Goal: Information Seeking & Learning: Learn about a topic

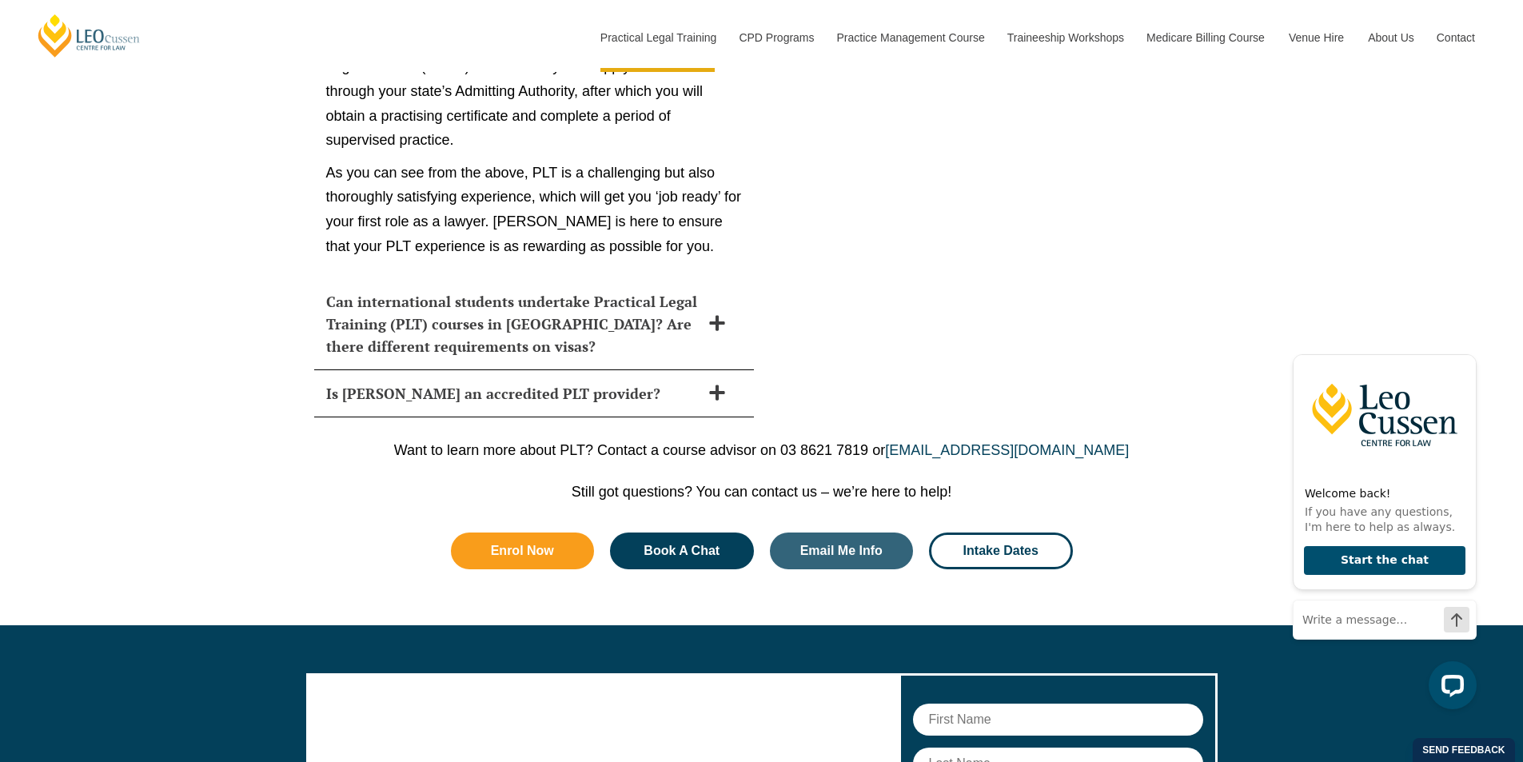
scroll to position [8945, 0]
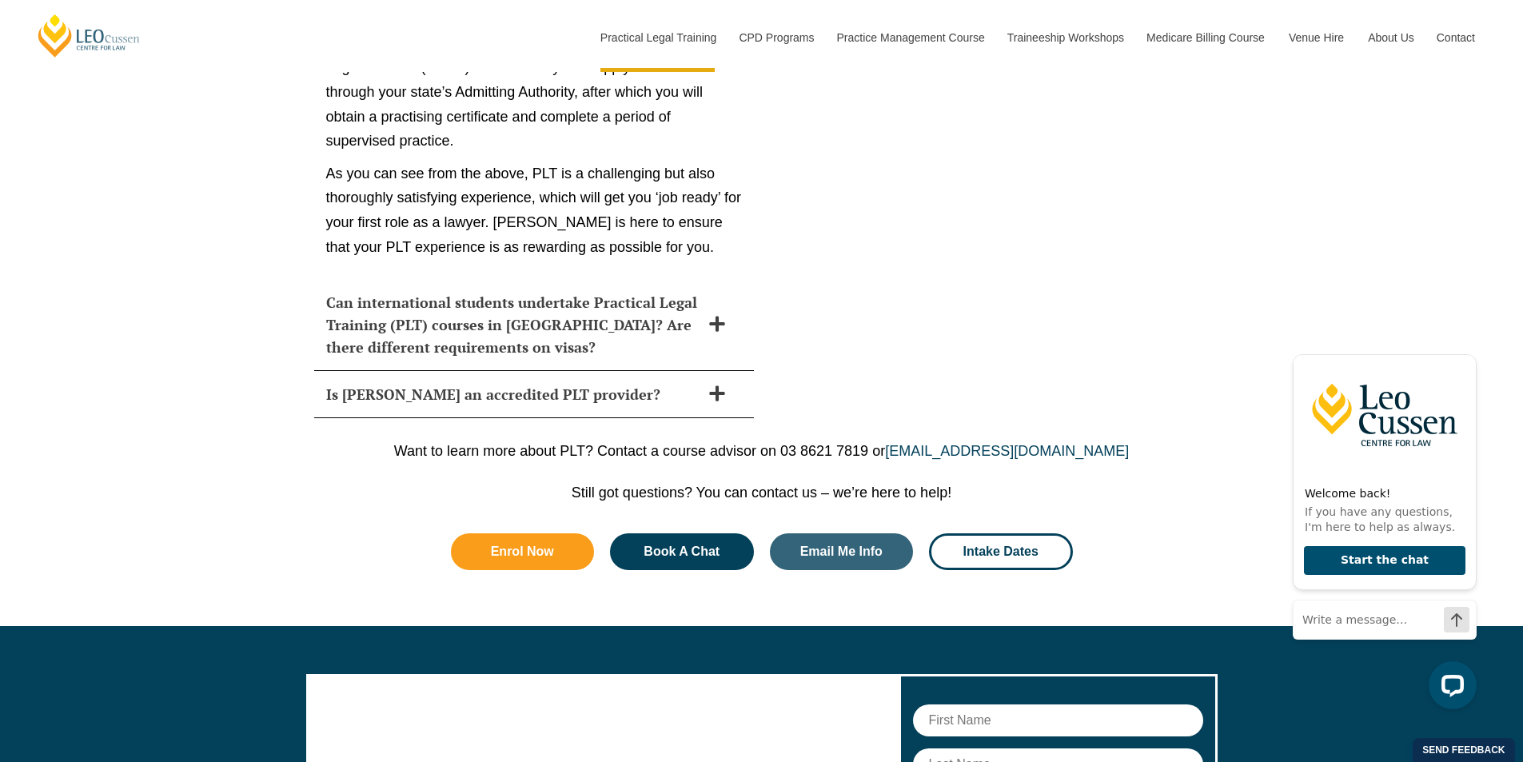
drag, startPoint x: 1305, startPoint y: 236, endPoint x: 1297, endPoint y: 237, distance: 8.0
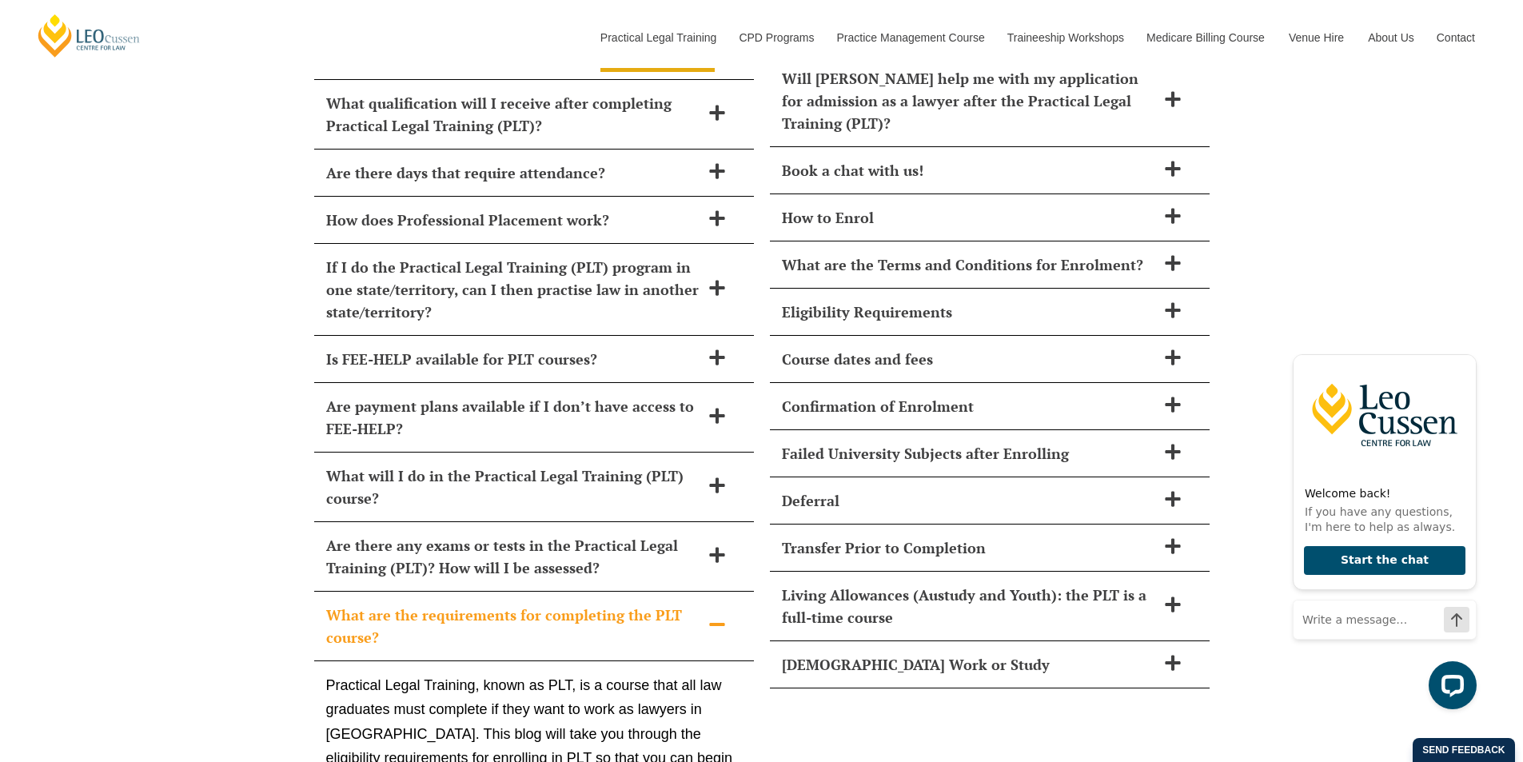
scroll to position [6706, 0]
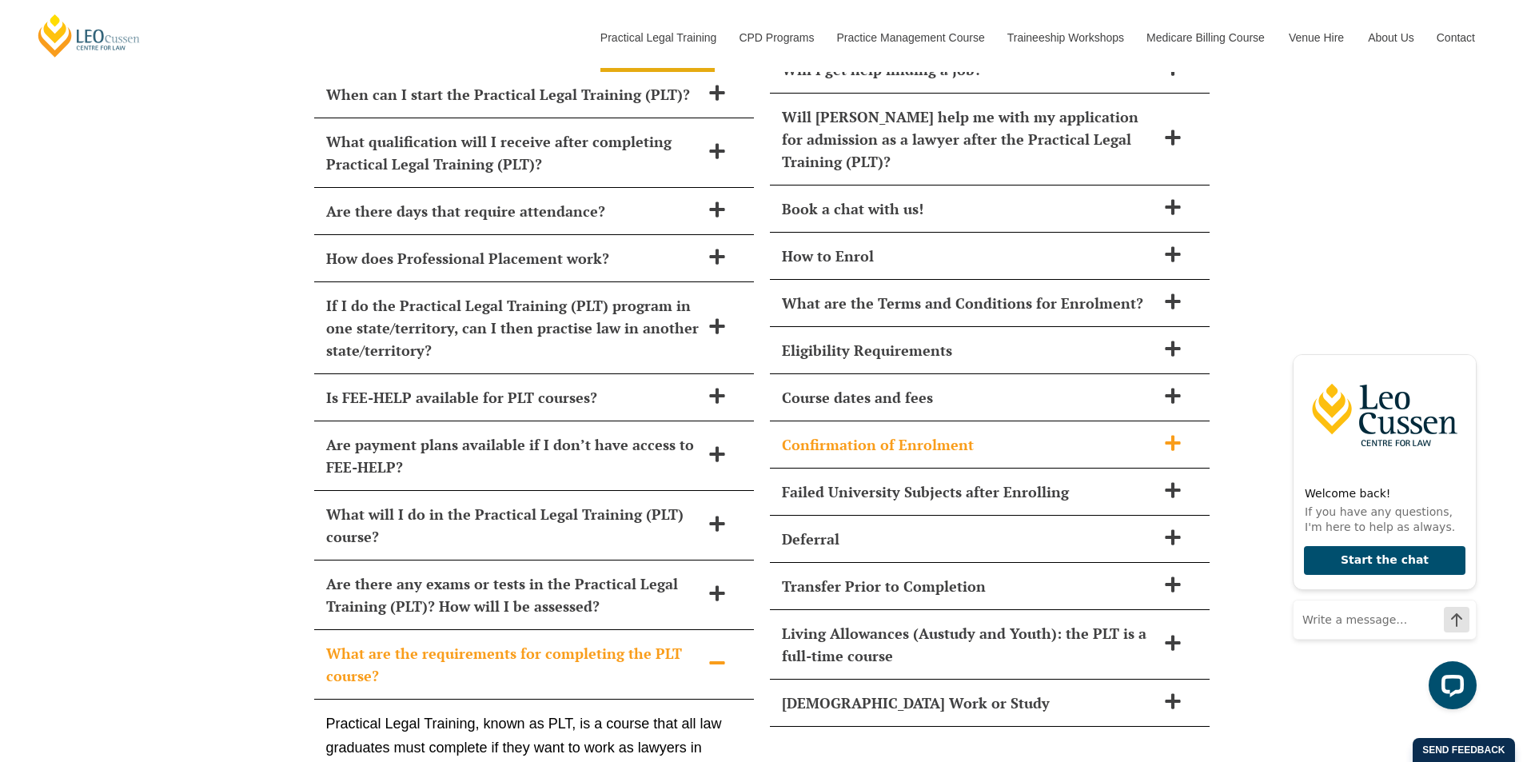
click at [1156, 434] on span at bounding box center [1173, 444] width 34 height 20
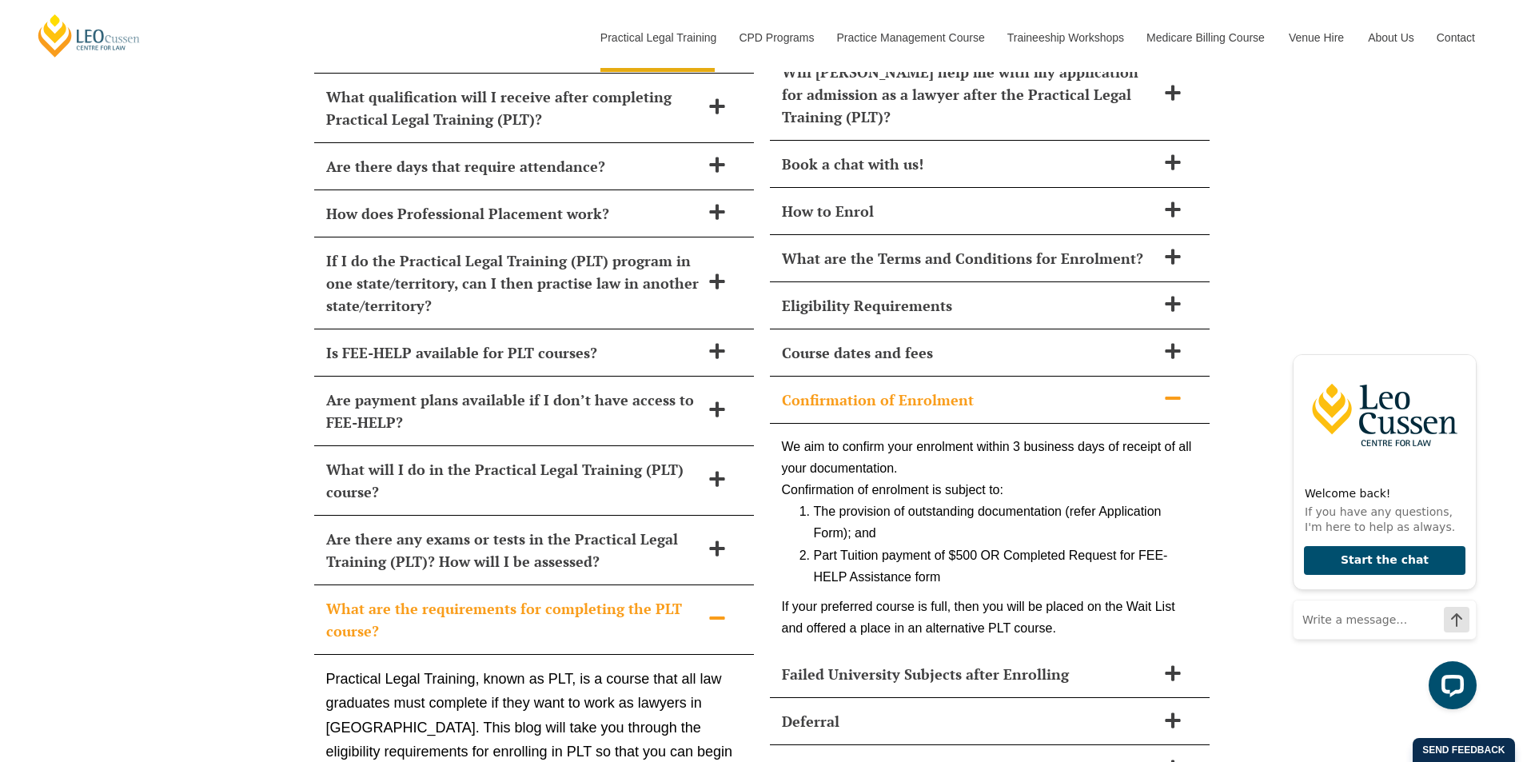
scroll to position [6946, 0]
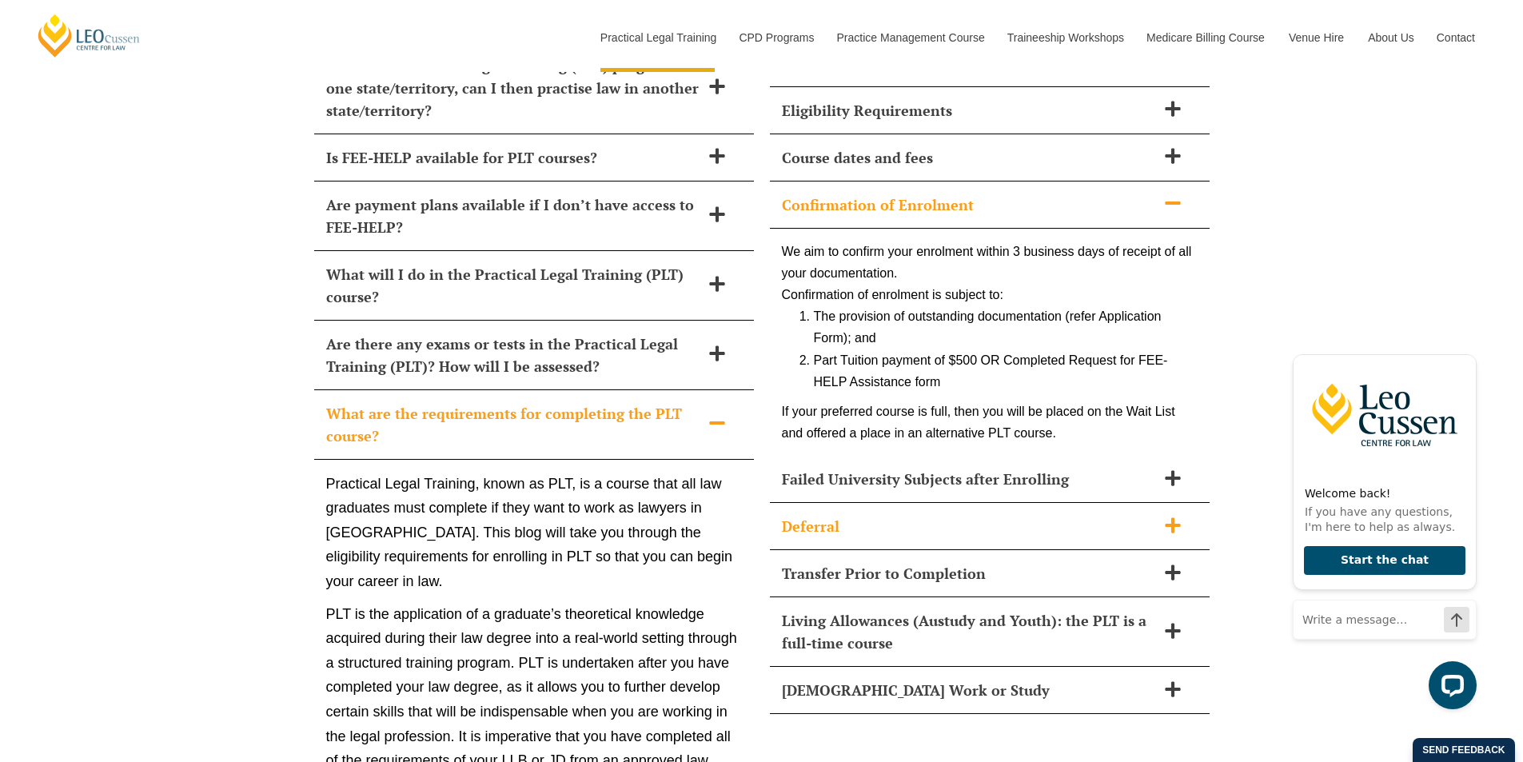
click at [1186, 517] on span at bounding box center [1173, 527] width 34 height 20
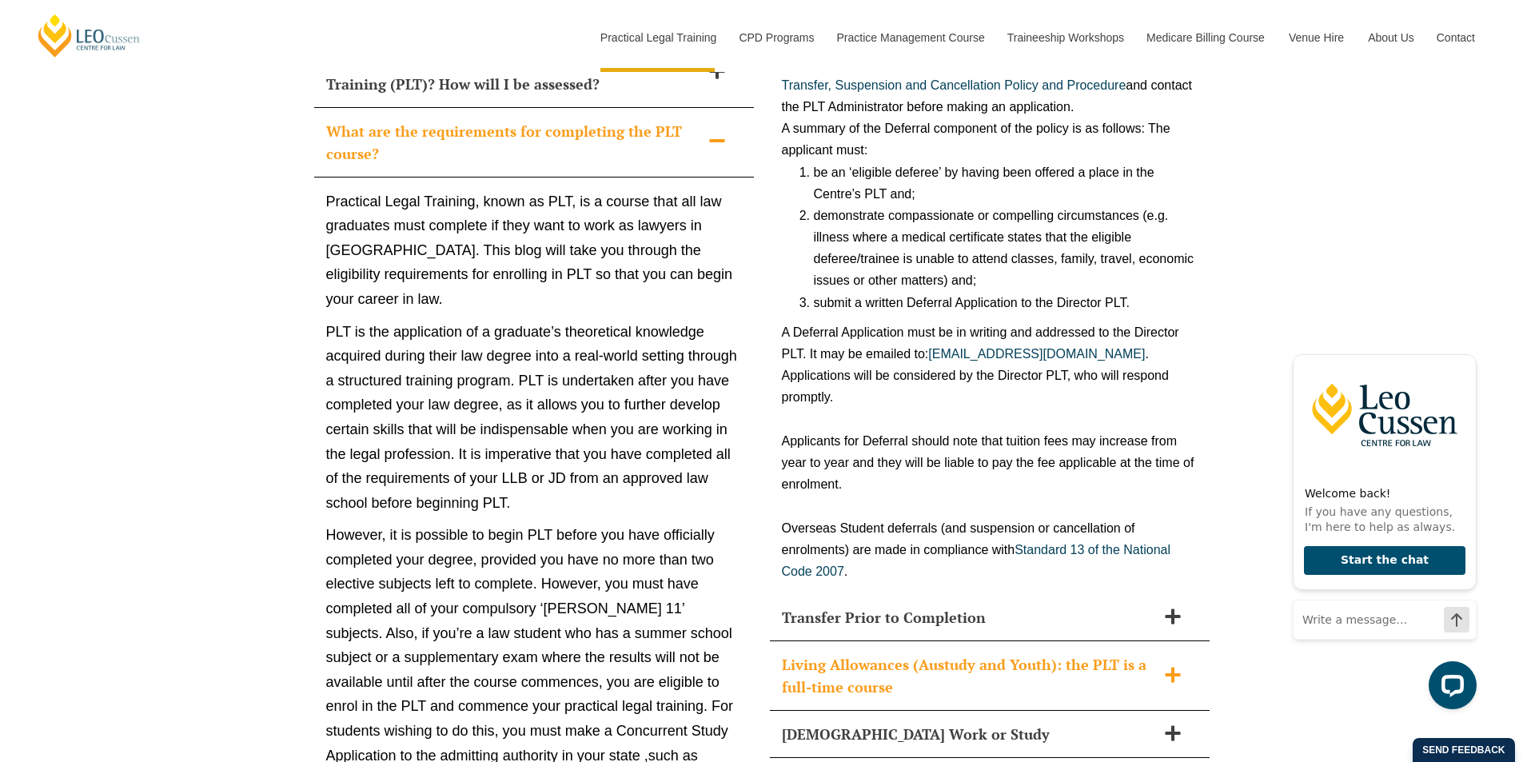
scroll to position [7266, 0]
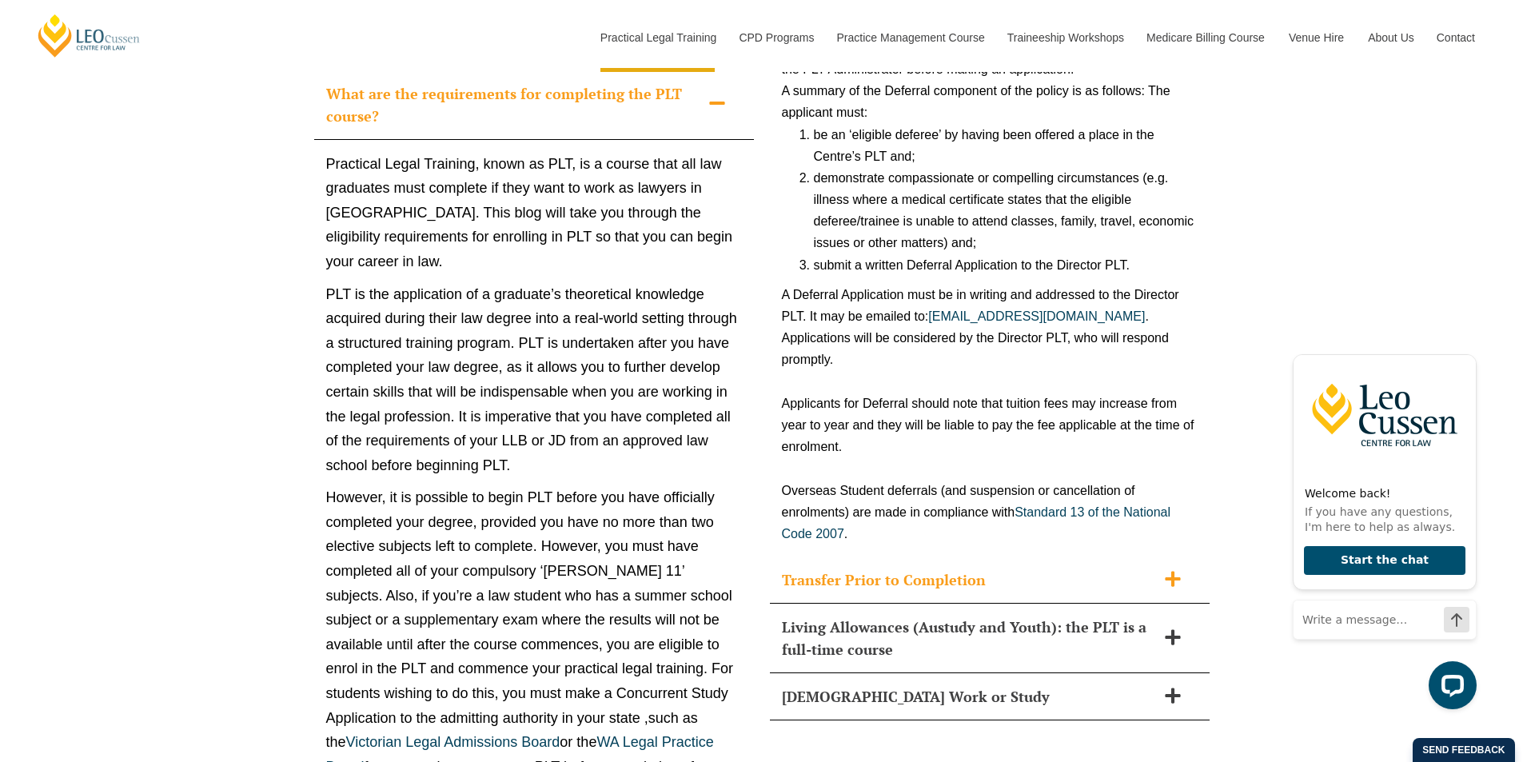
click at [1178, 571] on icon at bounding box center [1172, 578] width 15 height 15
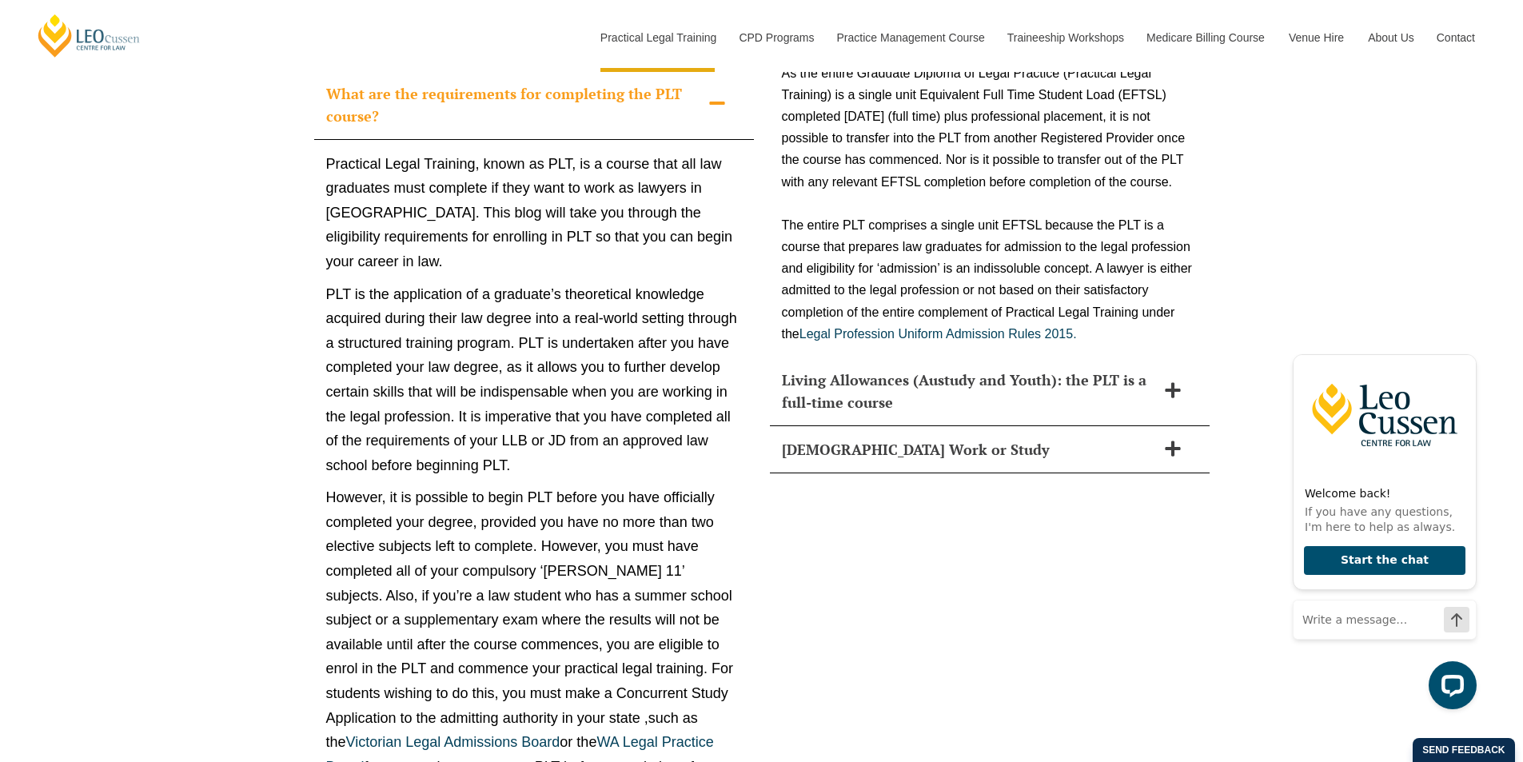
scroll to position [7106, 0]
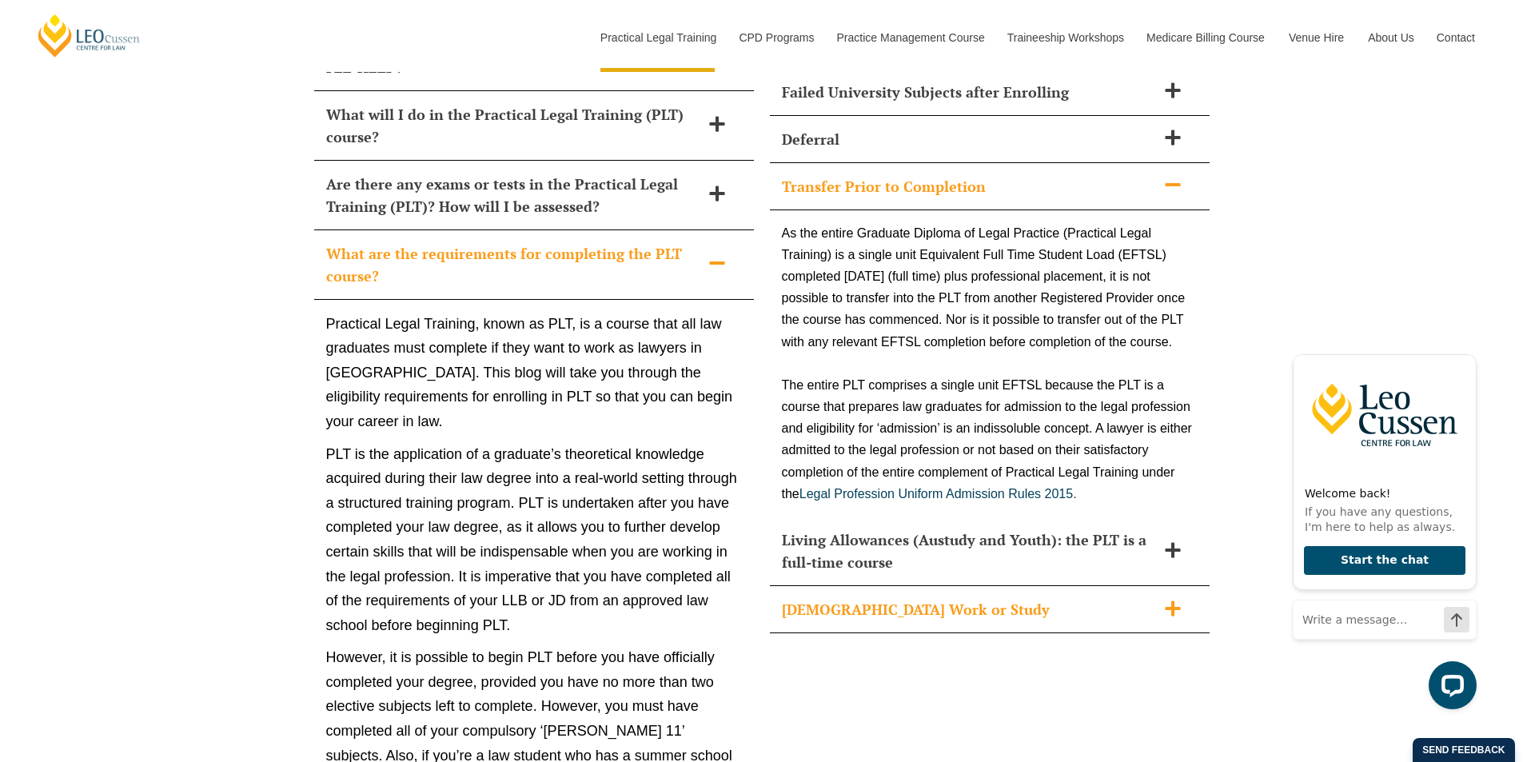
click at [1168, 586] on div "Part-Time Work or Study" at bounding box center [990, 609] width 440 height 47
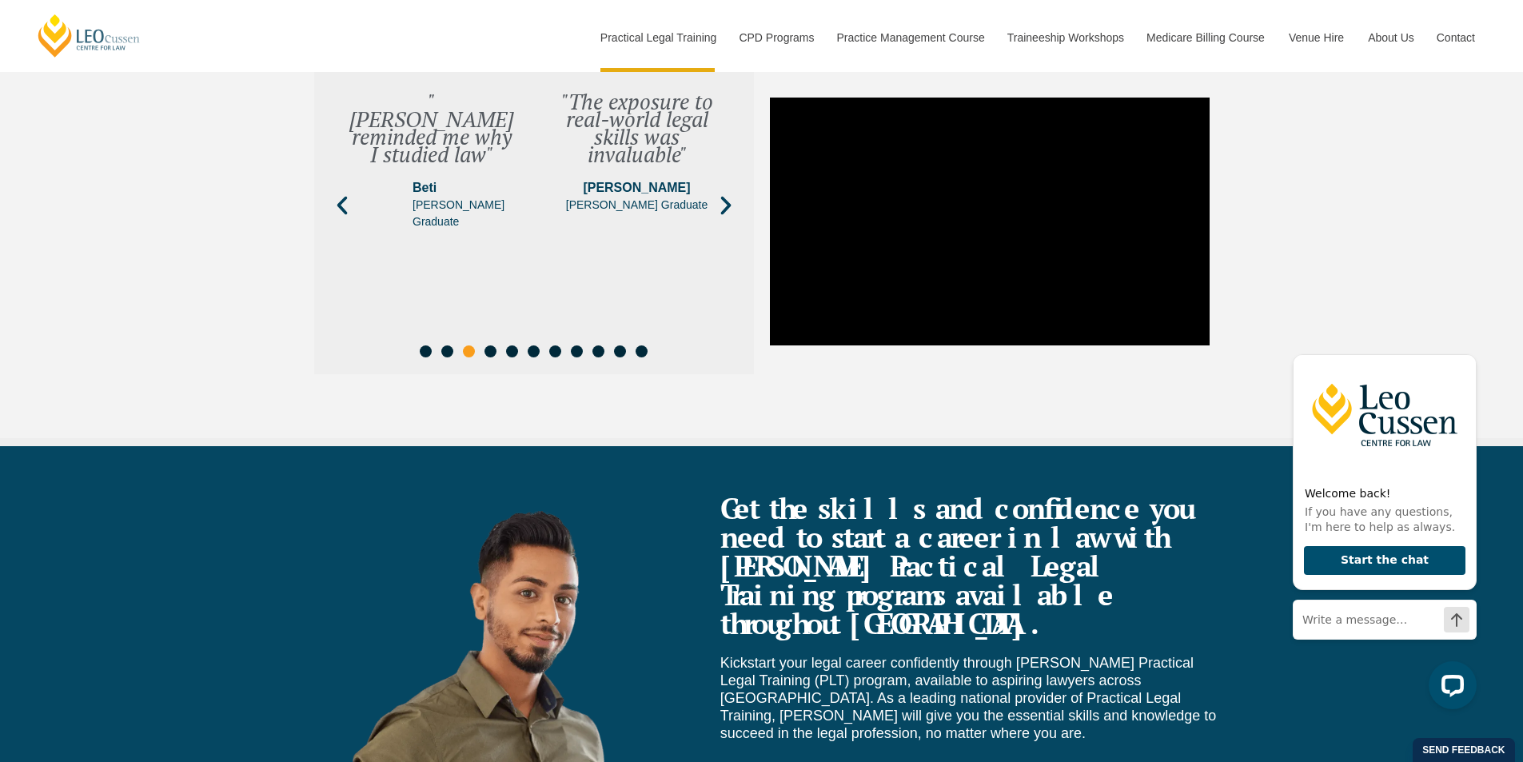
scroll to position [5346, 0]
